Goal: Information Seeking & Learning: Check status

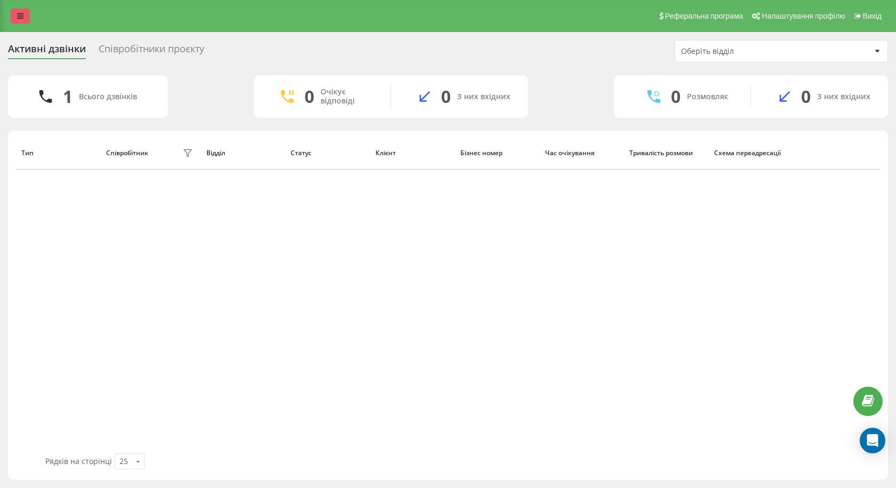
click at [28, 17] on link at bounding box center [20, 16] width 19 height 15
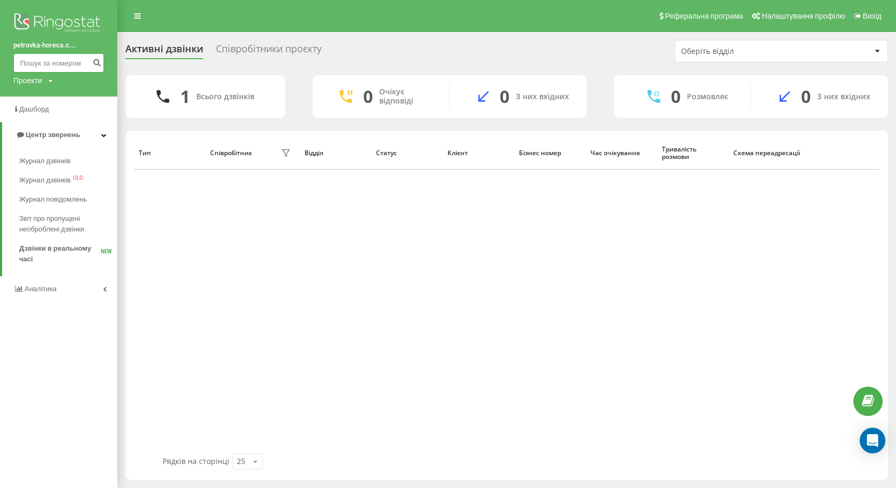
click at [55, 57] on input at bounding box center [58, 62] width 91 height 19
paste input "[PHONE_NUMBER]"
click at [23, 64] on input "[PHONE_NUMBER]" at bounding box center [58, 62] width 91 height 19
type input "380983628059"
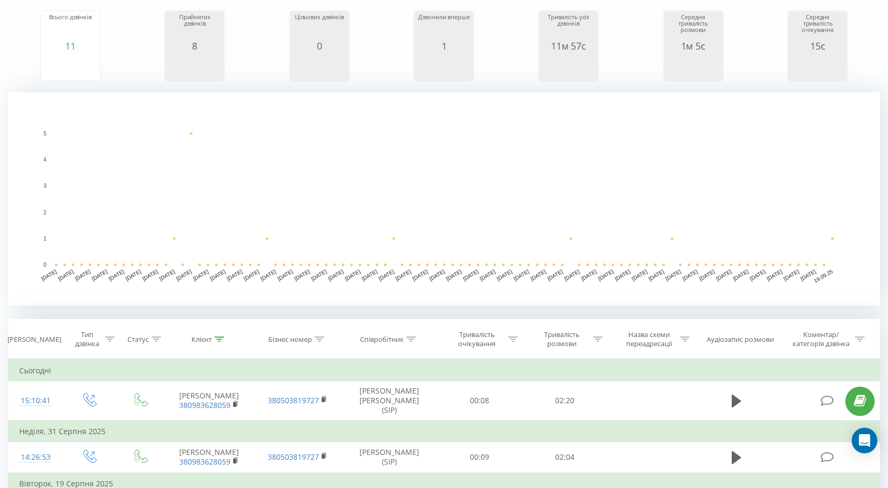
scroll to position [267, 0]
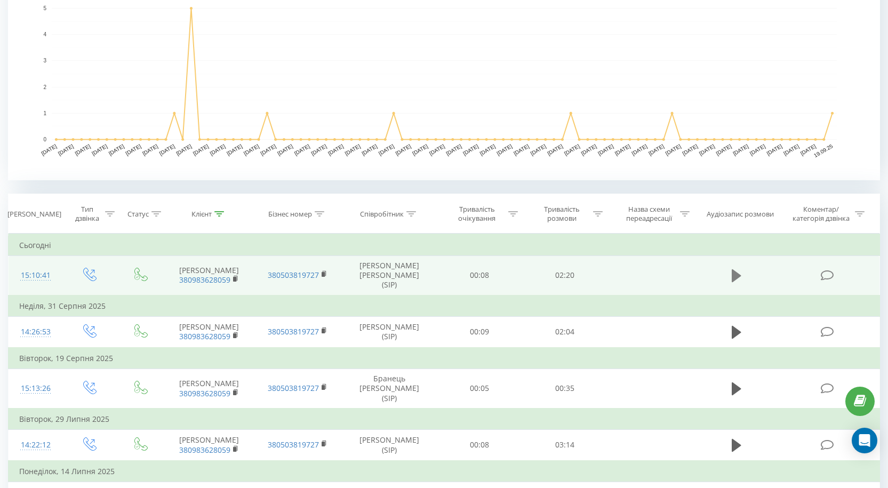
click at [732, 271] on icon at bounding box center [736, 275] width 10 height 13
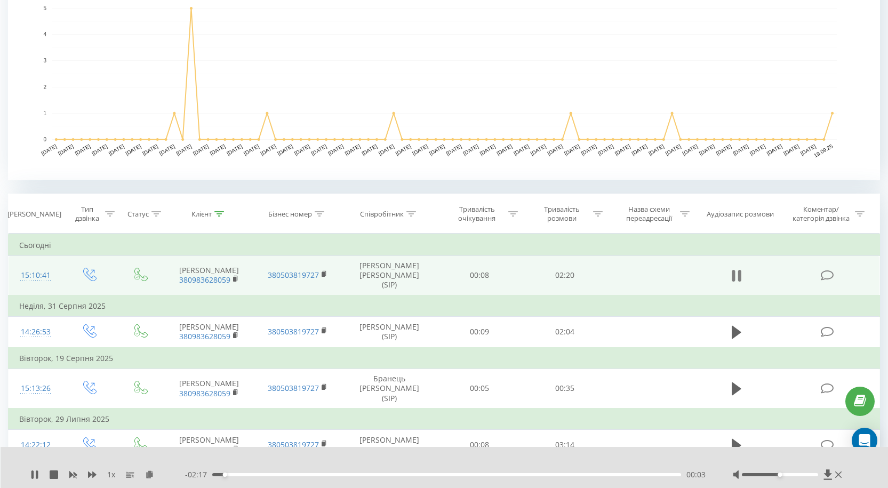
click at [736, 269] on icon at bounding box center [736, 275] width 10 height 15
click at [34, 474] on icon at bounding box center [34, 474] width 6 height 9
click at [831, 474] on icon at bounding box center [827, 474] width 9 height 11
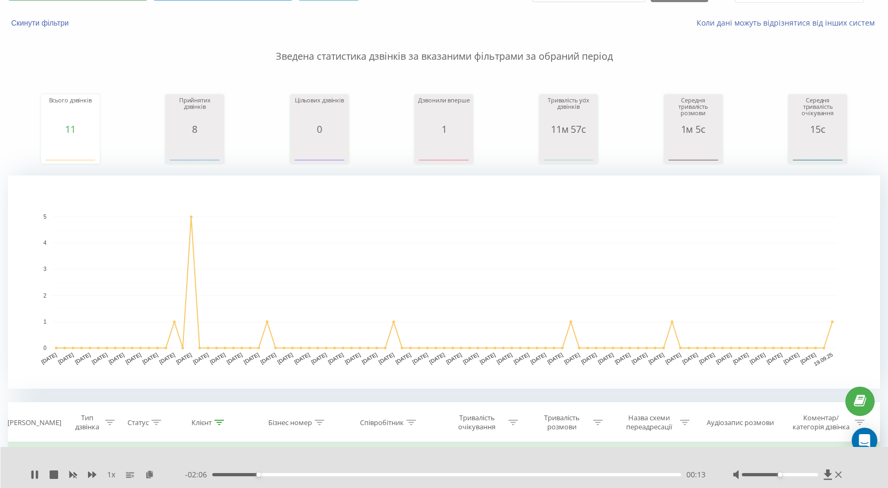
scroll to position [0, 0]
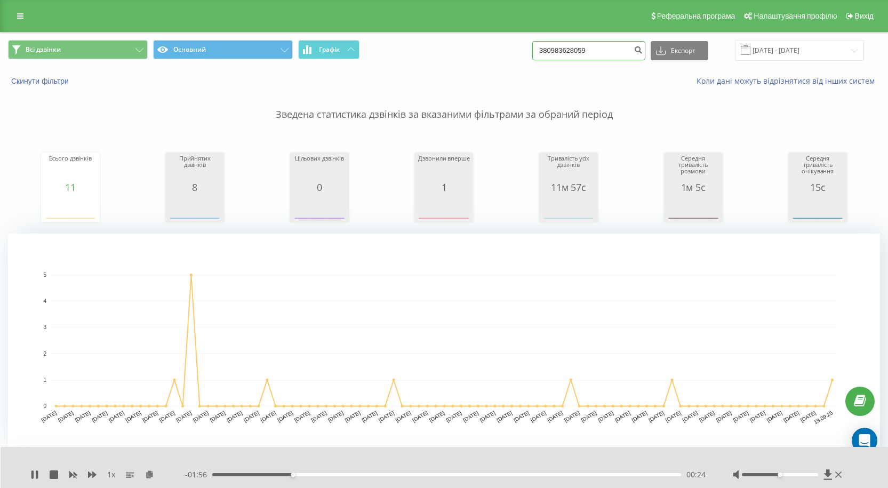
click at [612, 55] on input "380983628059" at bounding box center [588, 50] width 113 height 19
paste input "+380981110070"
click at [553, 52] on input "+380981110070" at bounding box center [588, 50] width 113 height 19
type input "+380981110070"
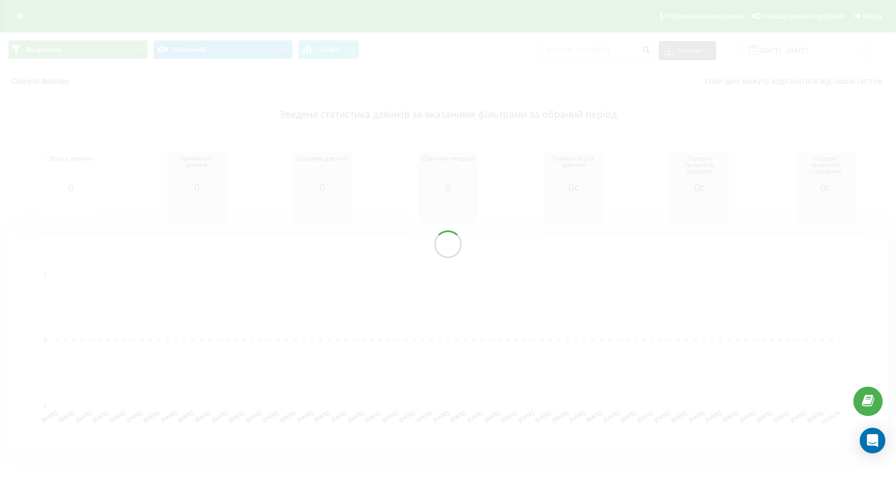
click at [563, 49] on div at bounding box center [448, 244] width 896 height 488
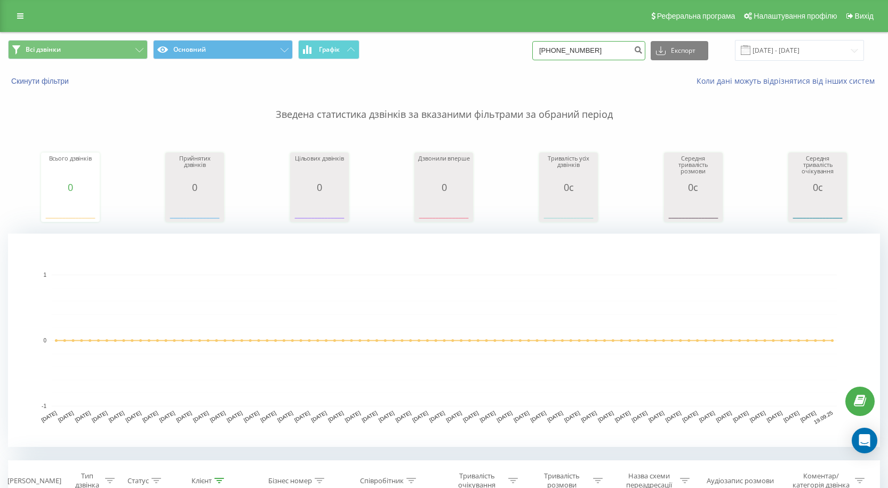
click at [554, 50] on input "+380981110070" at bounding box center [588, 50] width 113 height 19
type input "380981110070"
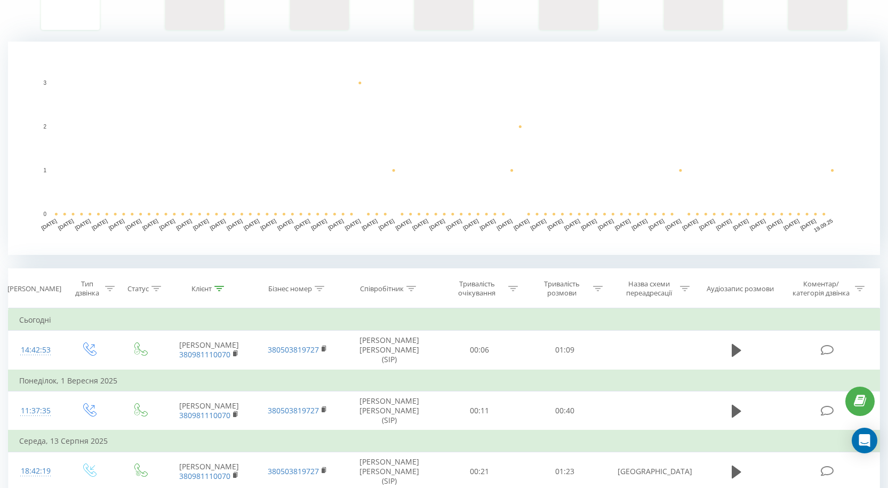
scroll to position [320, 0]
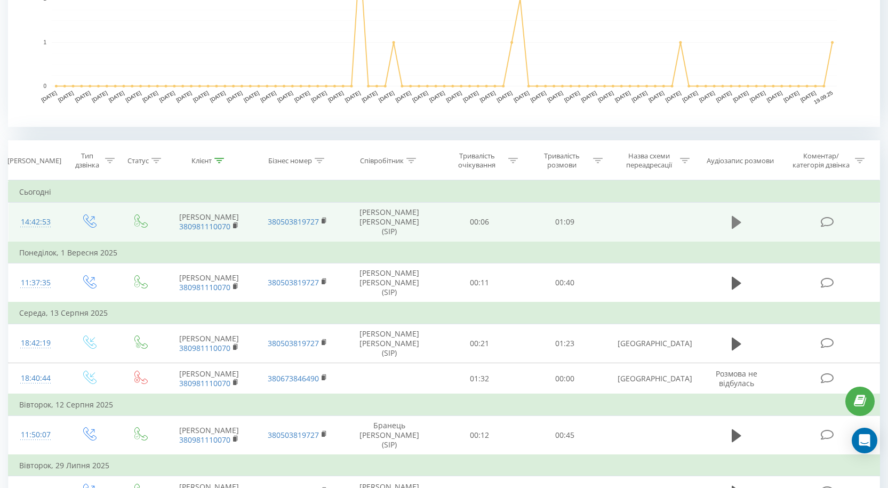
click at [730, 226] on button at bounding box center [736, 222] width 16 height 16
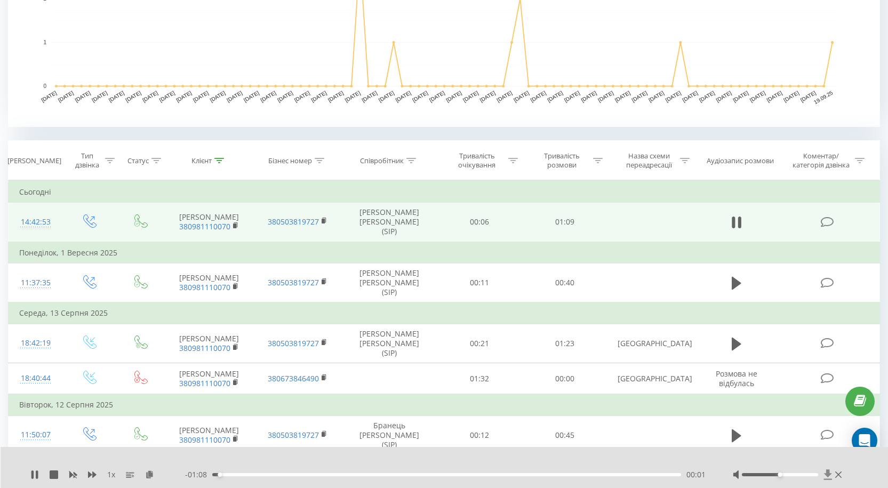
click at [828, 473] on icon at bounding box center [827, 474] width 8 height 10
click at [835, 477] on div "1 x - 01:05 00:04 00:04" at bounding box center [445, 467] width 888 height 41
drag, startPoint x: 840, startPoint y: 472, endPoint x: 842, endPoint y: 464, distance: 8.9
click at [841, 472] on icon at bounding box center [838, 474] width 6 height 9
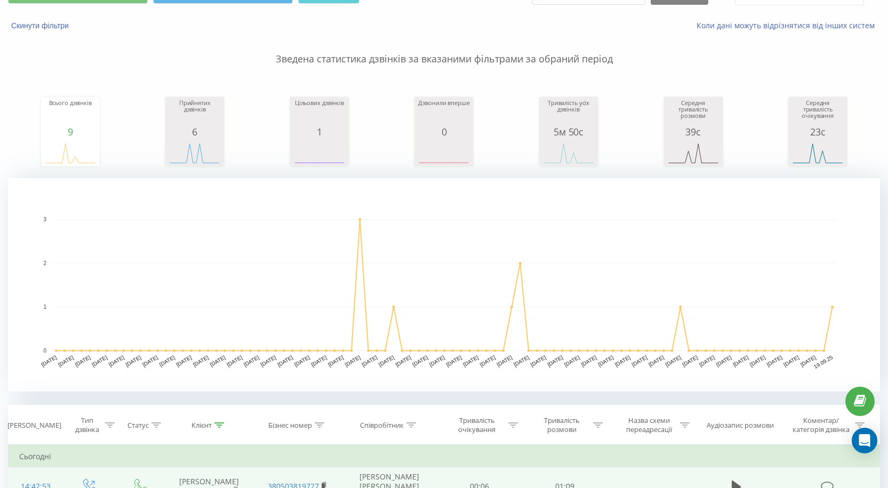
scroll to position [53, 0]
